Goal: Information Seeking & Learning: Learn about a topic

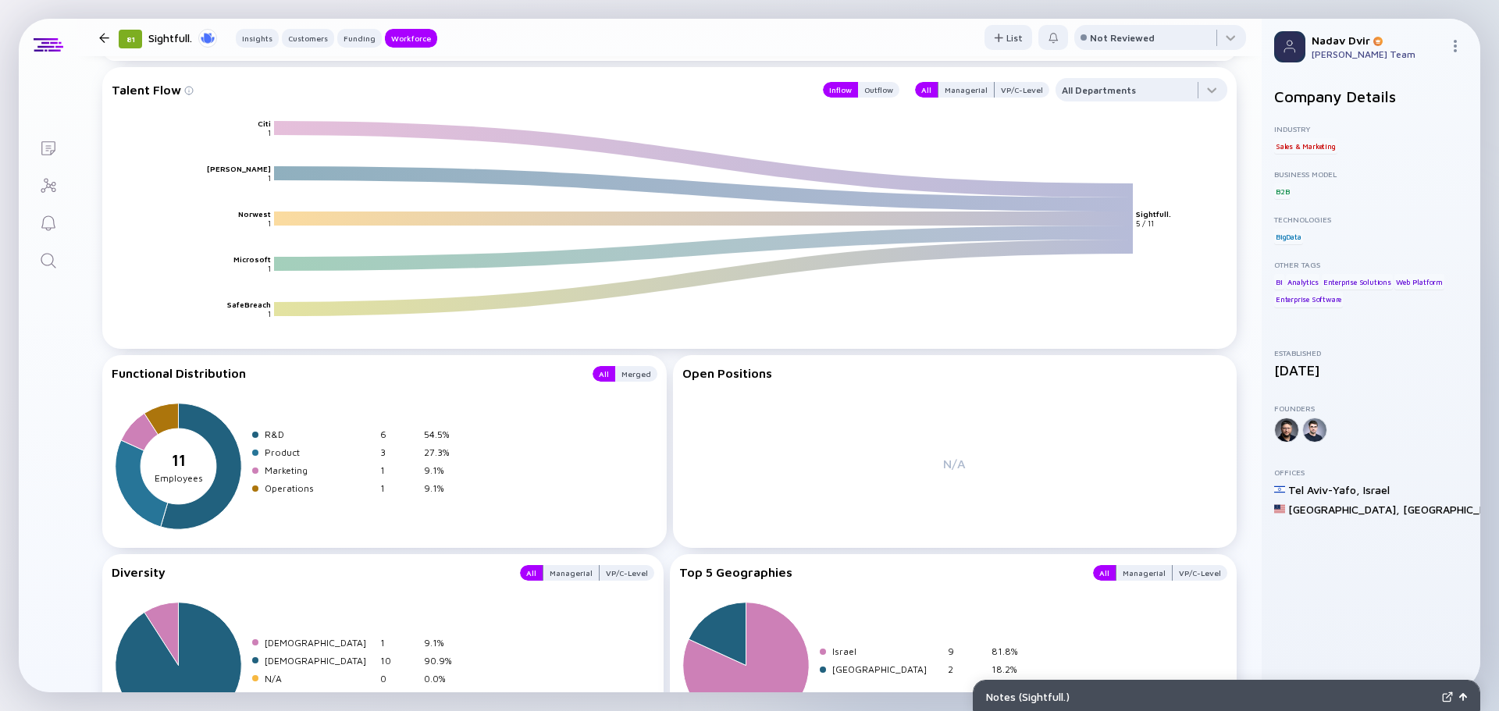
scroll to position [1927, 0]
click at [863, 89] on div "Outflow" at bounding box center [878, 90] width 41 height 16
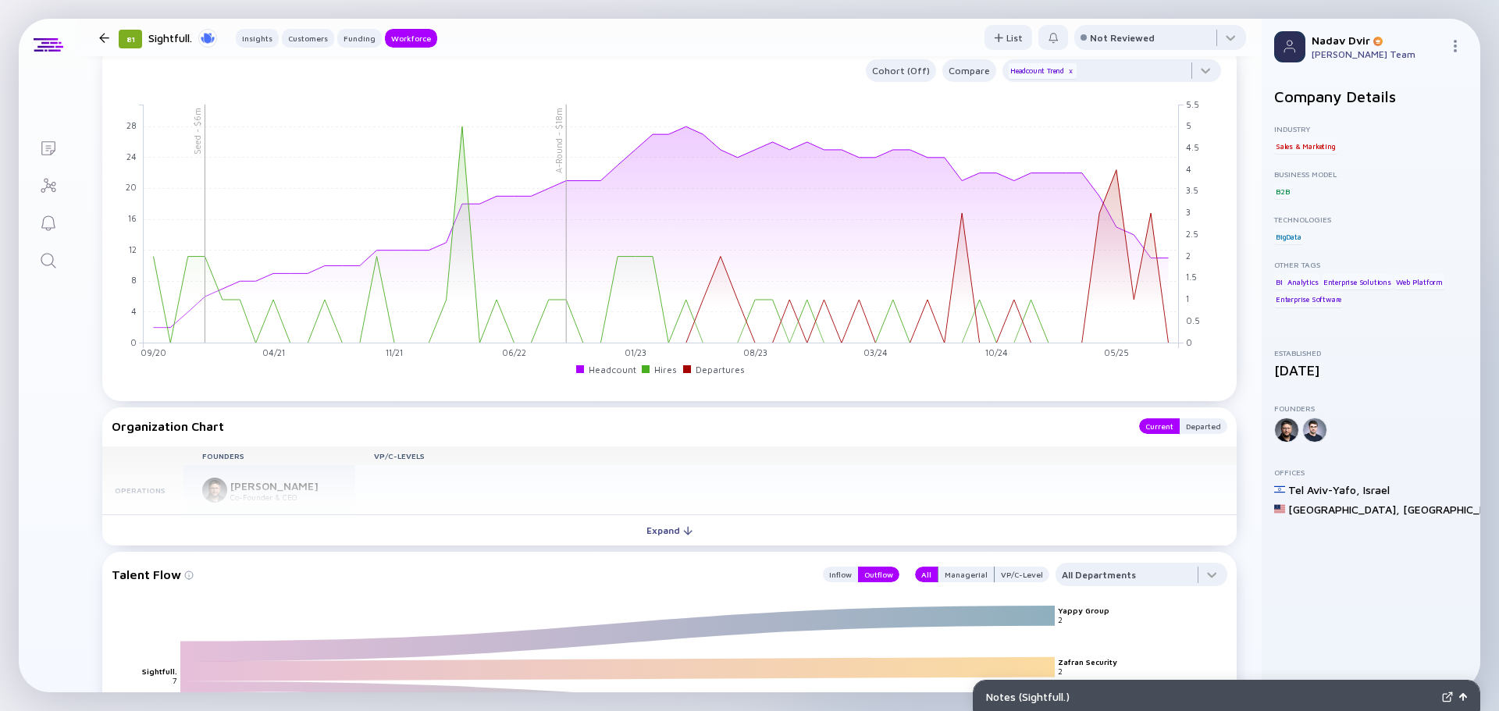
scroll to position [1443, 0]
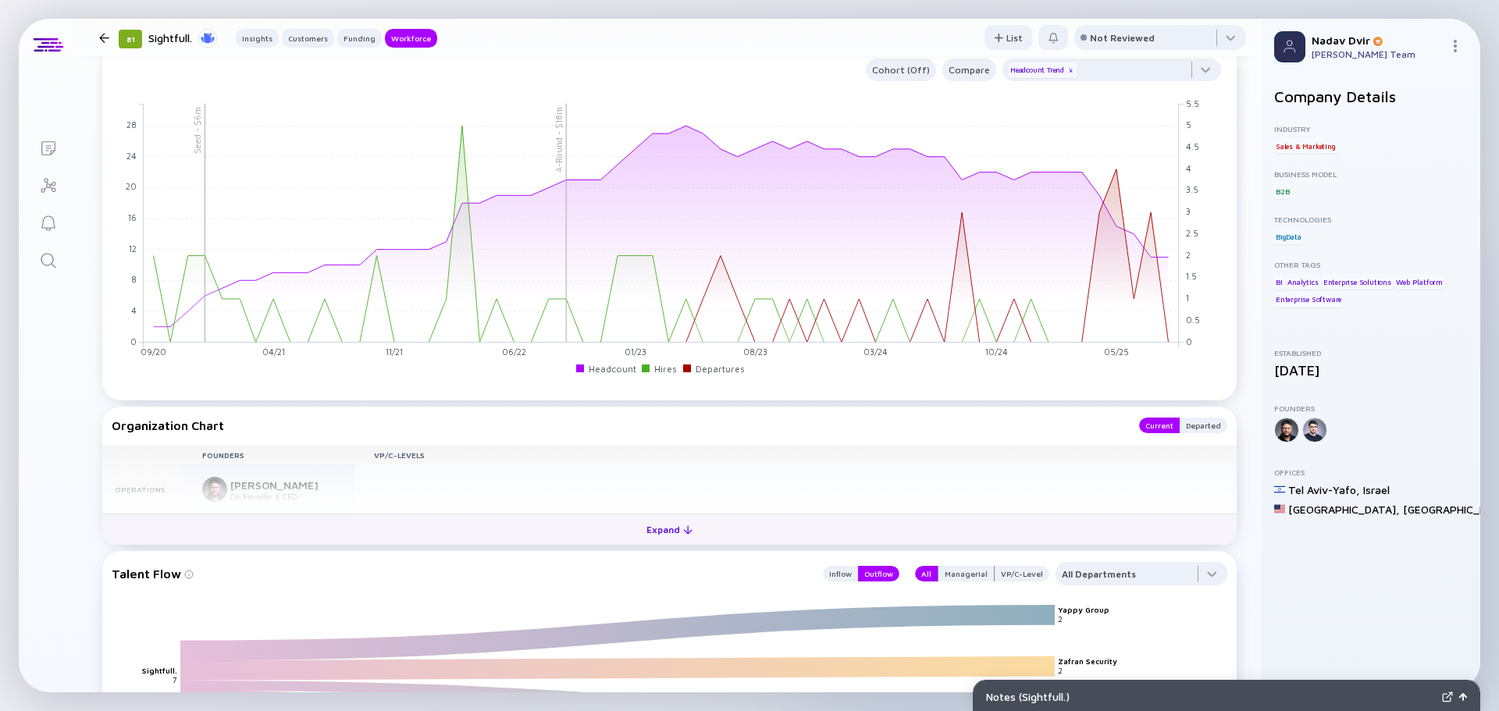
click at [704, 518] on button "Expand" at bounding box center [669, 529] width 1135 height 31
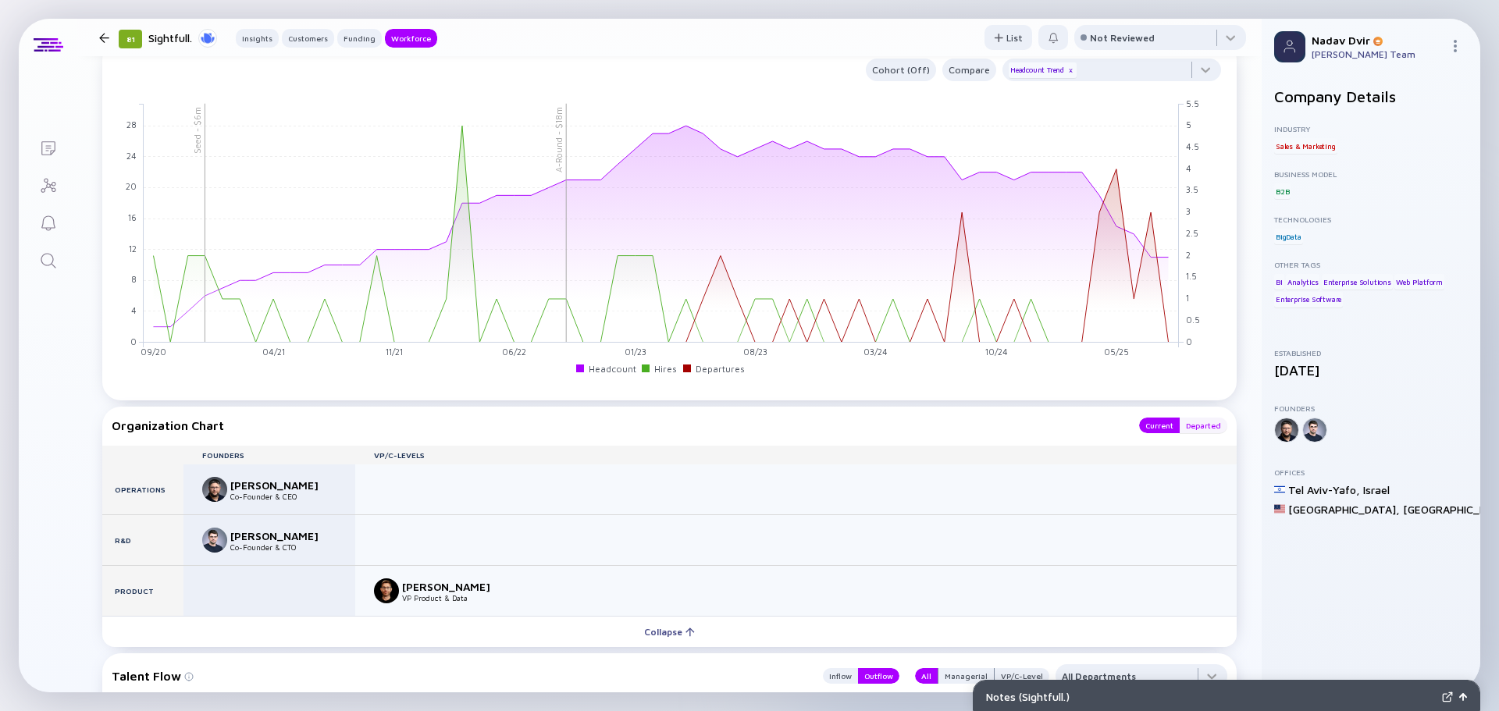
click at [1180, 426] on div "Departed" at bounding box center [1204, 426] width 48 height 16
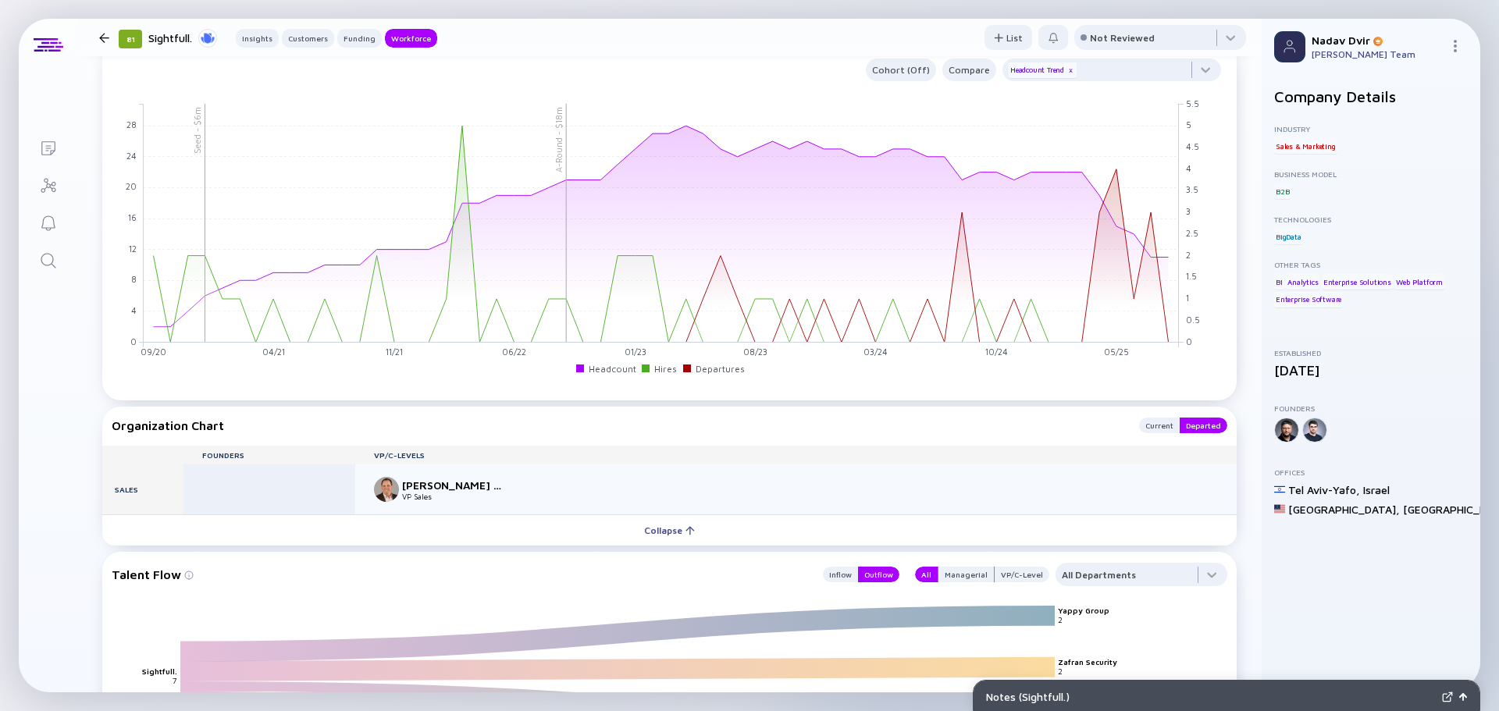
drag, startPoint x: 672, startPoint y: 533, endPoint x: 621, endPoint y: 599, distance: 82.9
click at [621, 599] on div "Workforce Cohort (Off) Compare Headcount Trend x Seed - $6m A-Round - $18m 09/2…" at bounding box center [669, 640] width 1185 height 1309
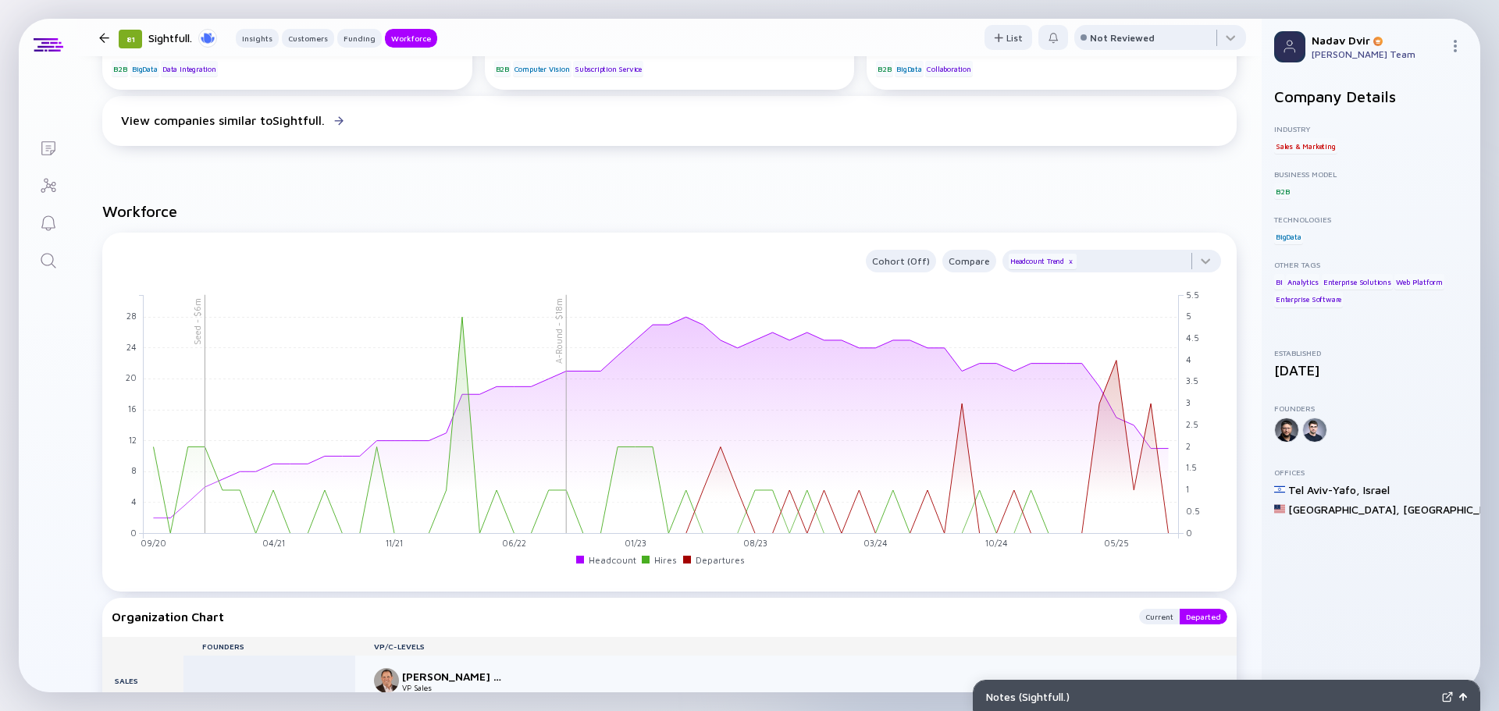
scroll to position [1253, 0]
click at [99, 45] on div "81 Sightfull. Insights Customers Funding Workforce" at bounding box center [265, 37] width 344 height 21
click at [49, 260] on icon "Search" at bounding box center [48, 260] width 19 height 19
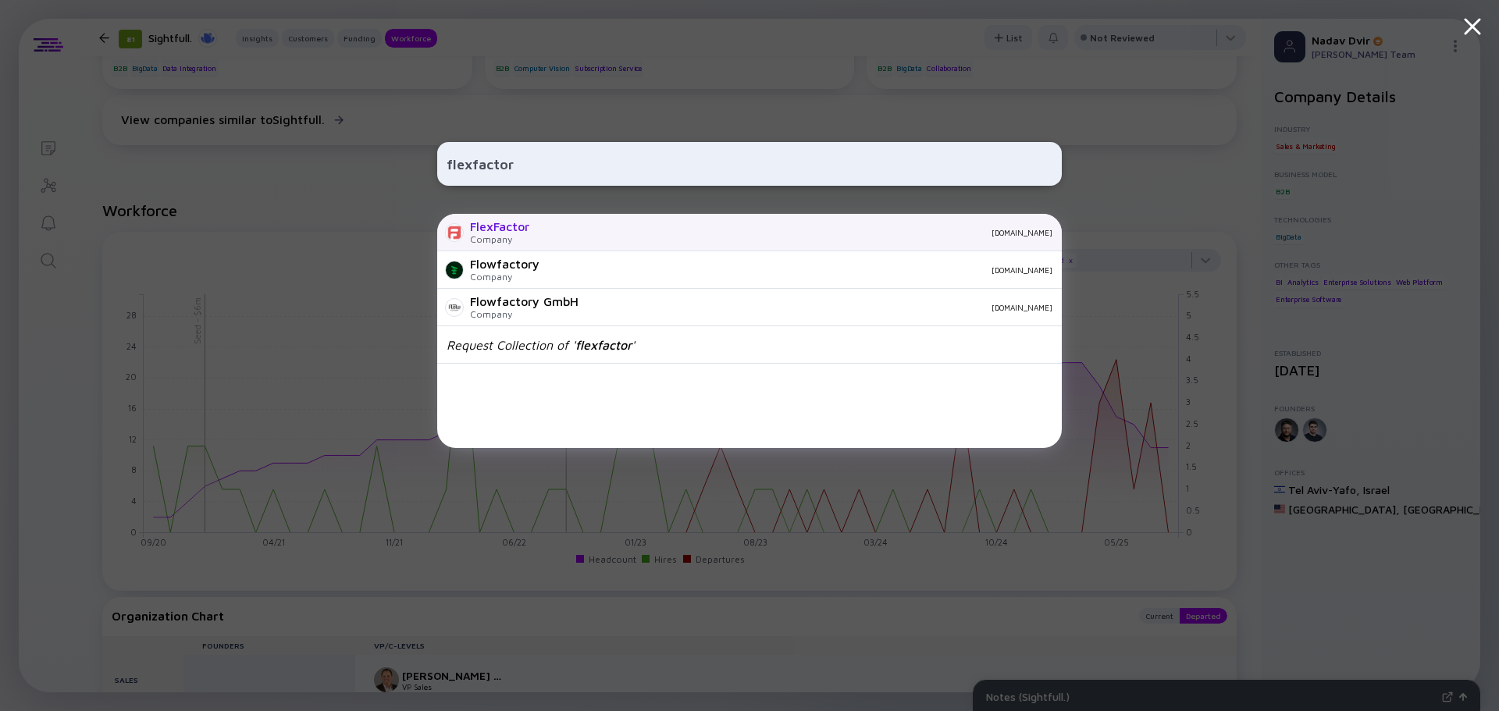
type input "flexfactor"
click at [644, 238] on div "FlexFactor Company [DOMAIN_NAME]" at bounding box center [749, 232] width 625 height 37
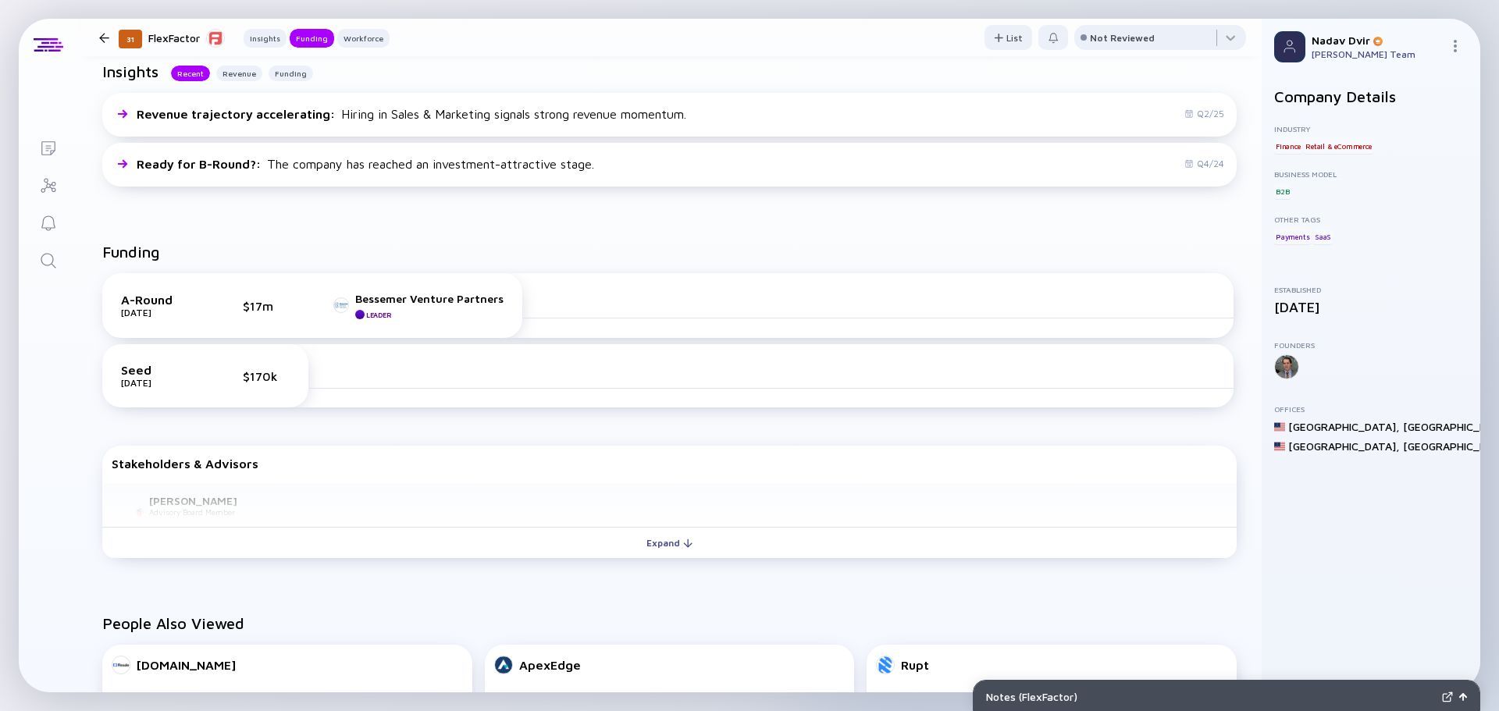
scroll to position [399, 0]
click at [60, 248] on link "Search" at bounding box center [48, 259] width 59 height 37
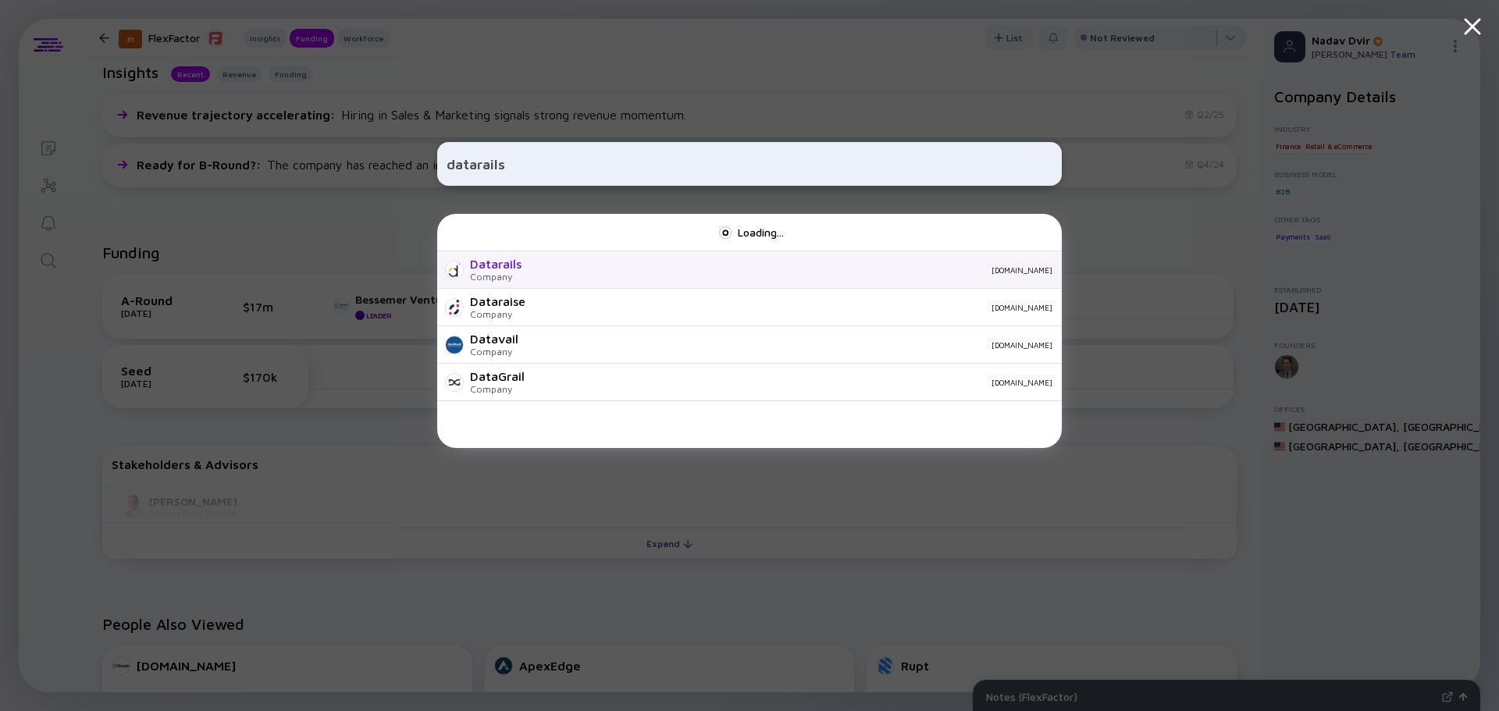
type input "datarails"
click at [491, 270] on div "Datarails" at bounding box center [496, 264] width 52 height 14
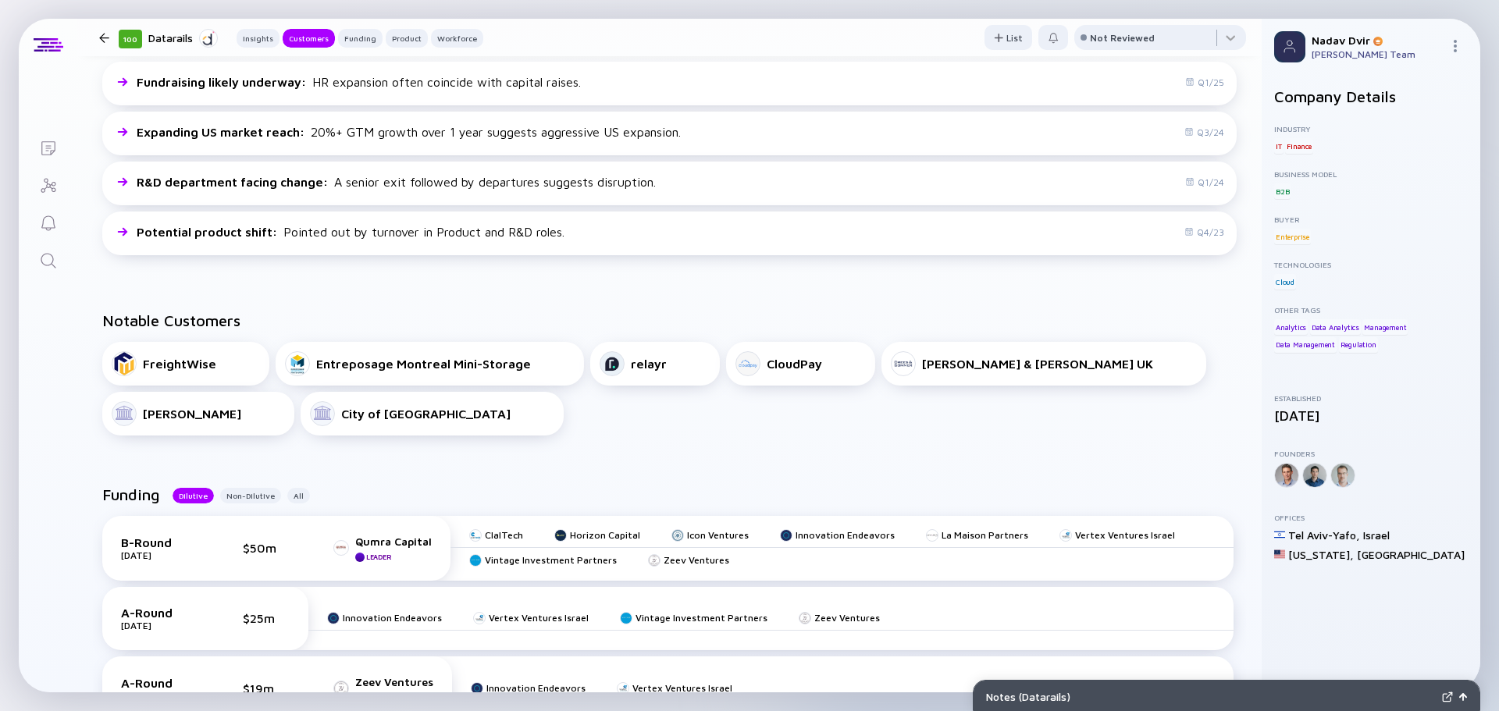
scroll to position [401, 0]
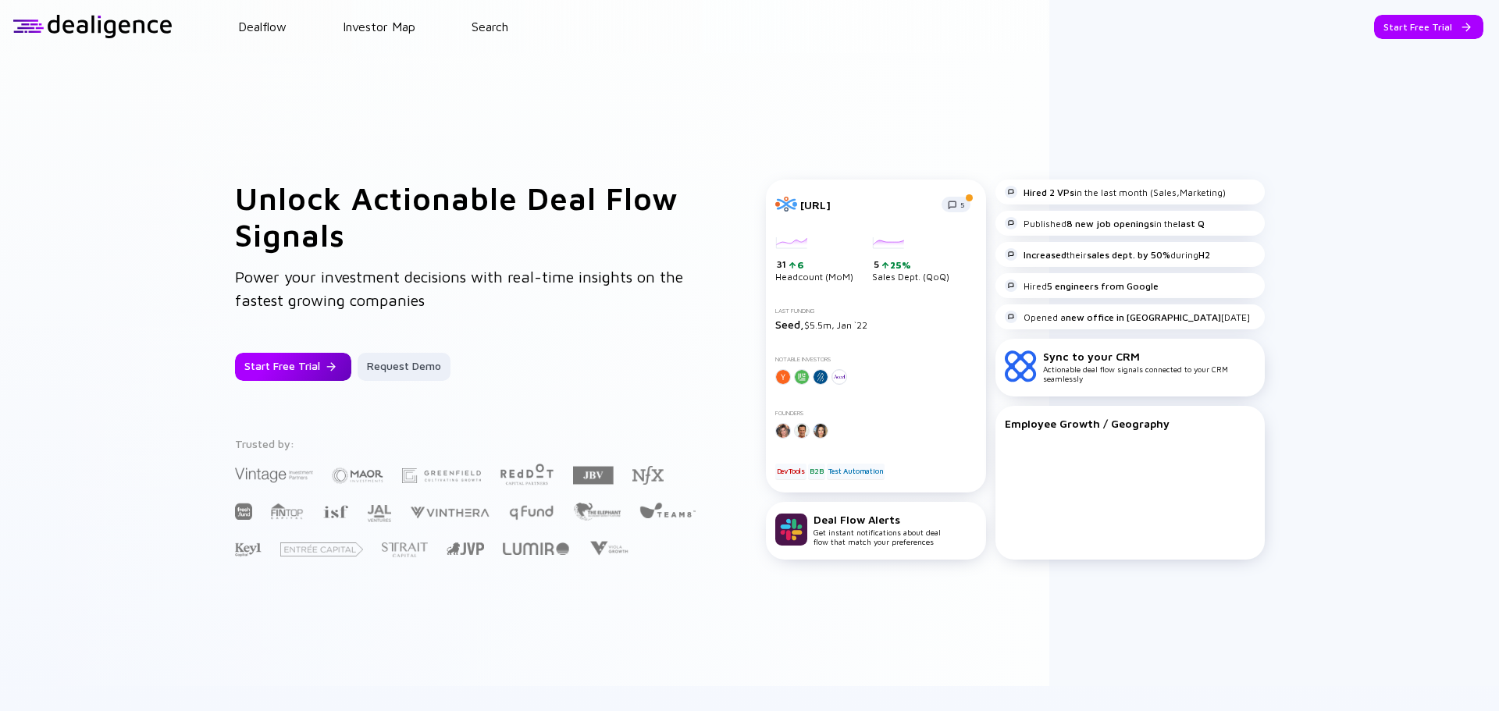
click at [302, 358] on div "Start Free Trial" at bounding box center [293, 367] width 116 height 28
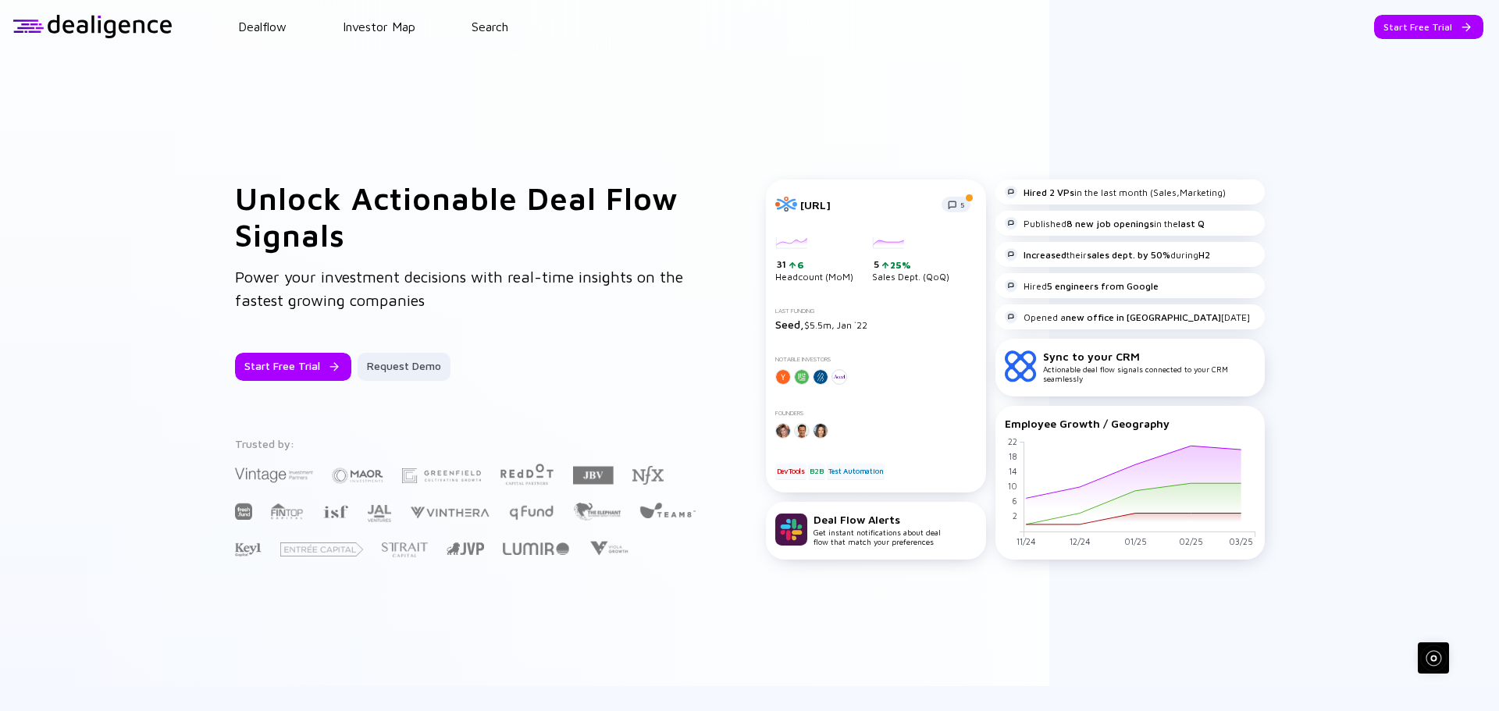
click at [977, 365] on div "[URL] 5 31 6 Headcount (MoM) 5 25% Sales Dept. (QoQ) Last Funding Seed, $5.5m, …" at bounding box center [876, 336] width 220 height 313
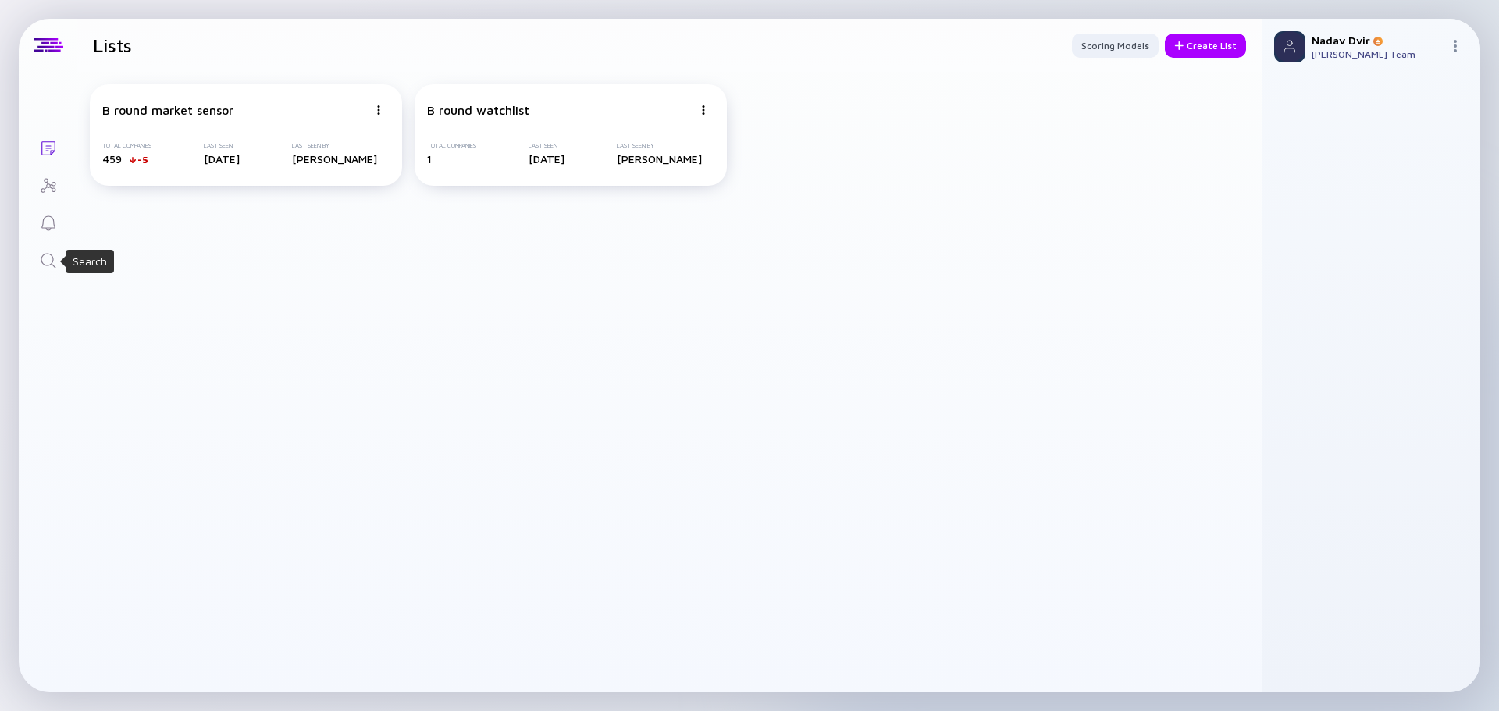
click at [45, 261] on icon "Search" at bounding box center [48, 260] width 19 height 19
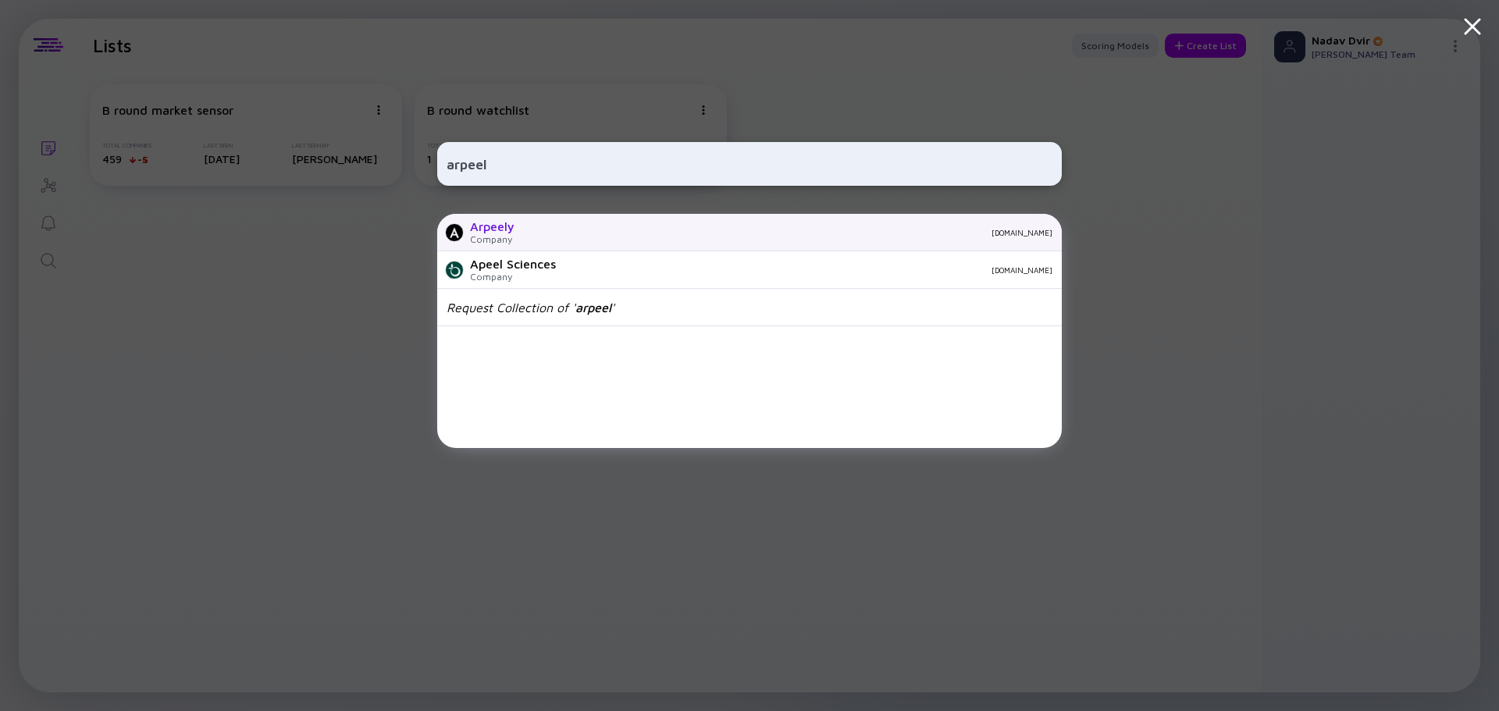
type input "arpeel"
click at [584, 233] on div "arpeely.com" at bounding box center [790, 232] width 526 height 9
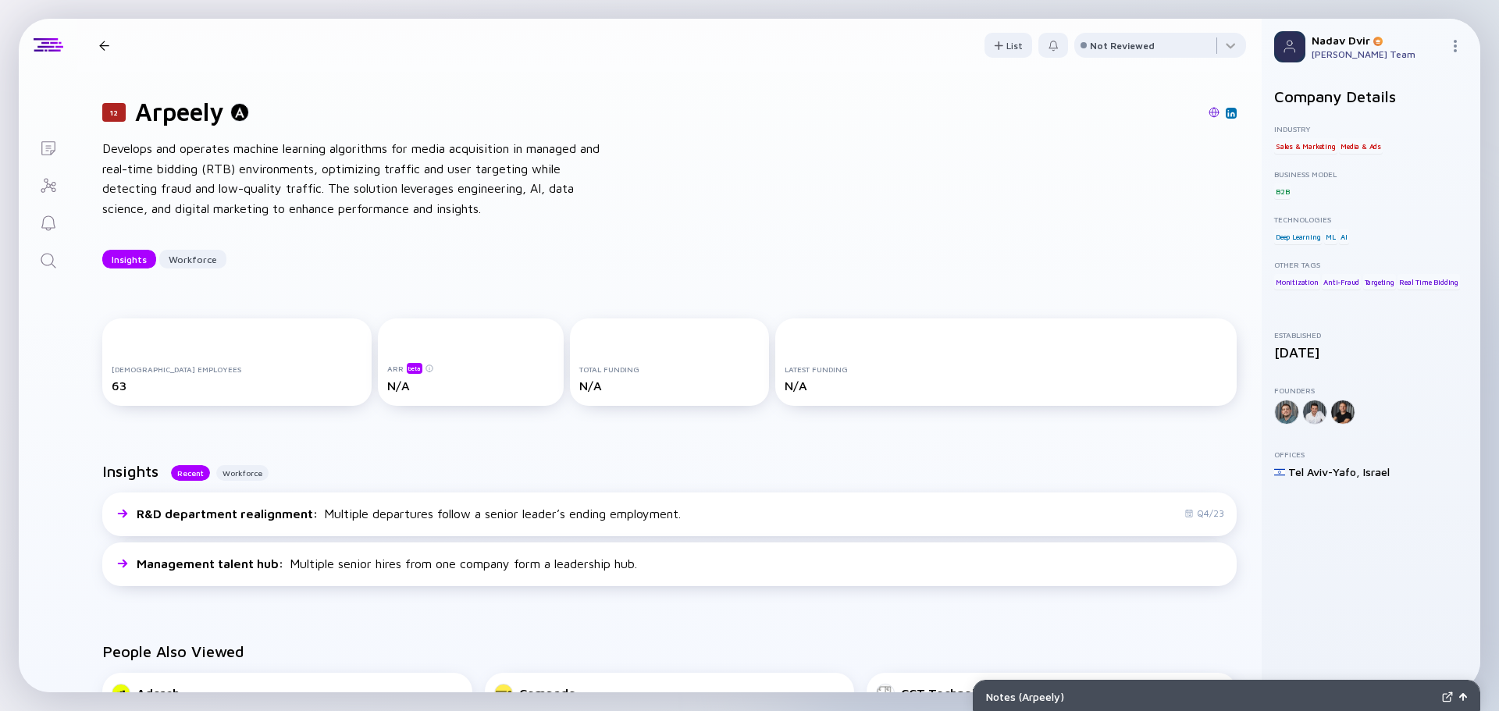
click at [790, 362] on div "Latest Funding N/A" at bounding box center [1006, 362] width 462 height 87
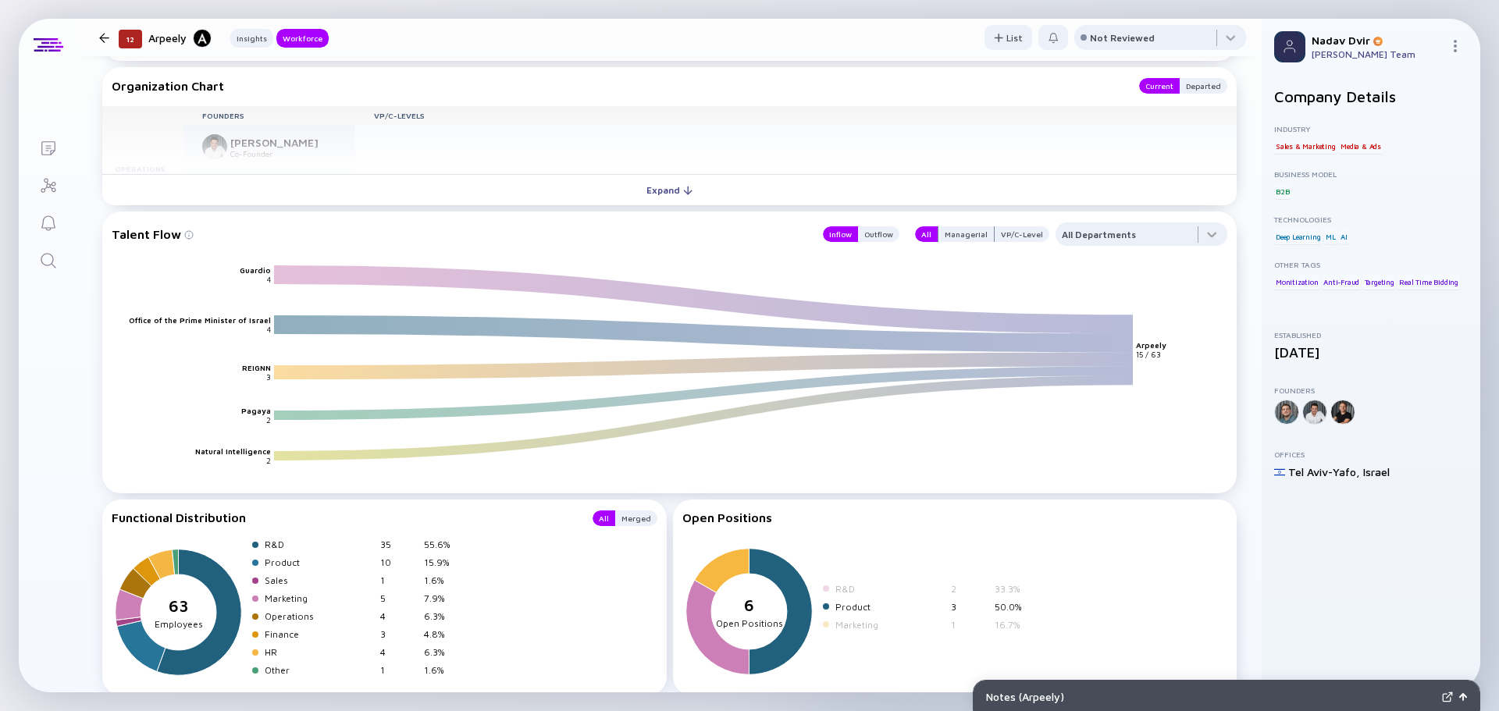
scroll to position [1284, 0]
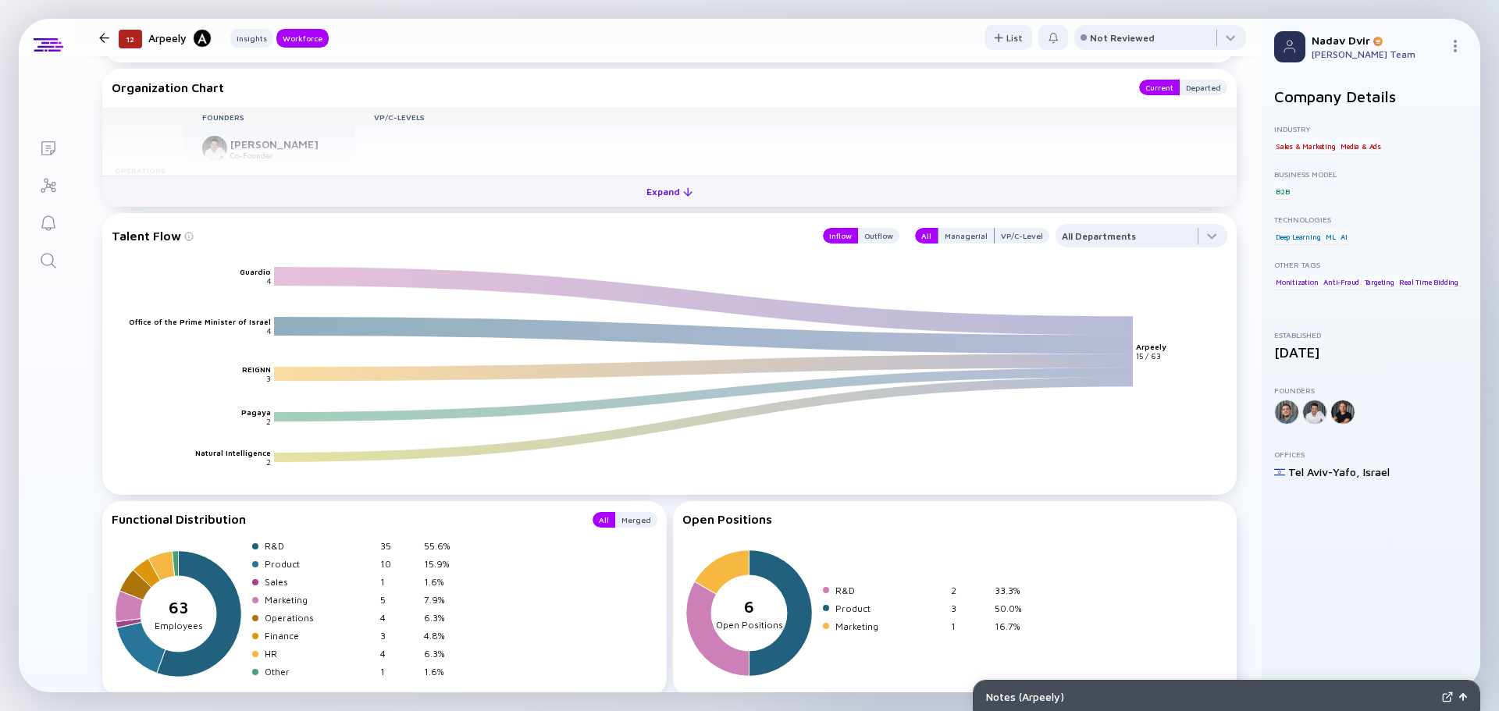
click at [707, 191] on button "Expand" at bounding box center [669, 191] width 1135 height 31
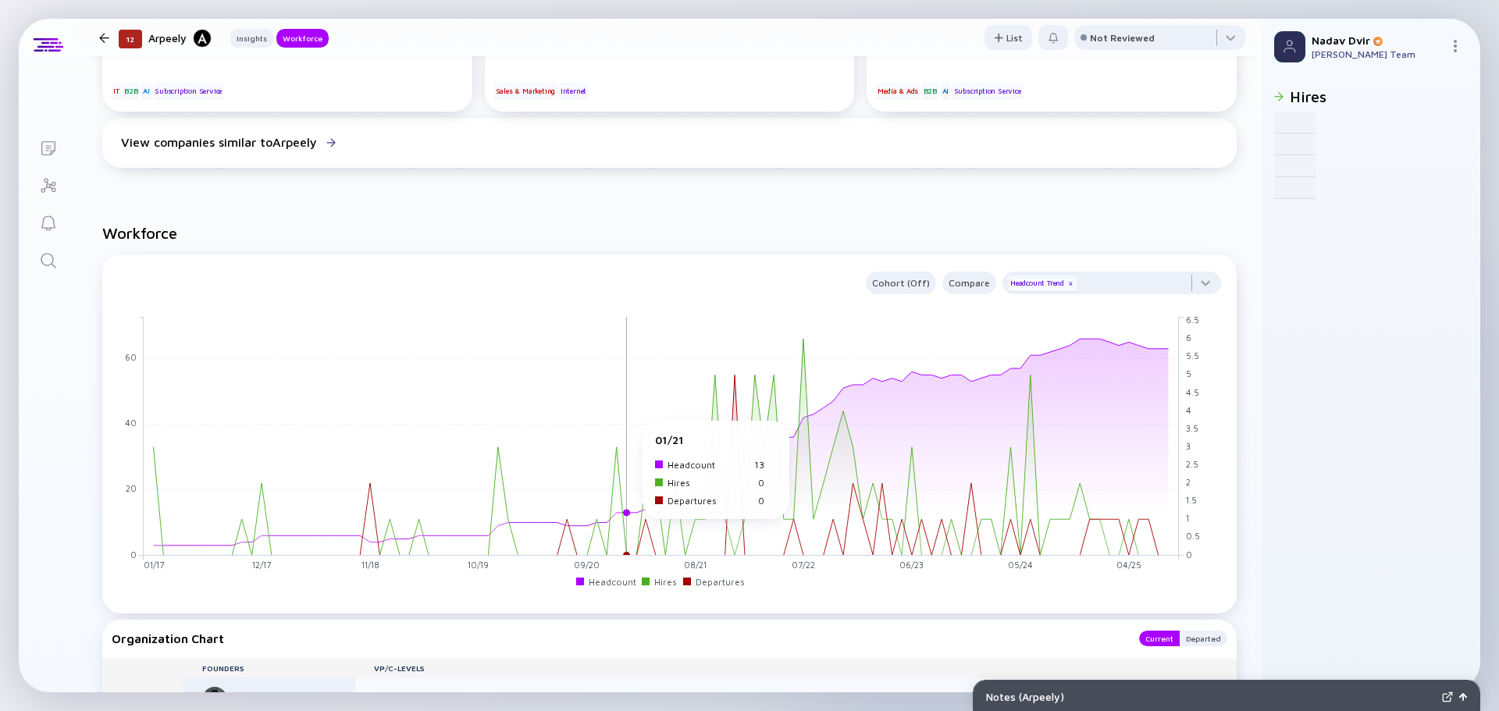
scroll to position [736, 0]
